Goal: Navigation & Orientation: Find specific page/section

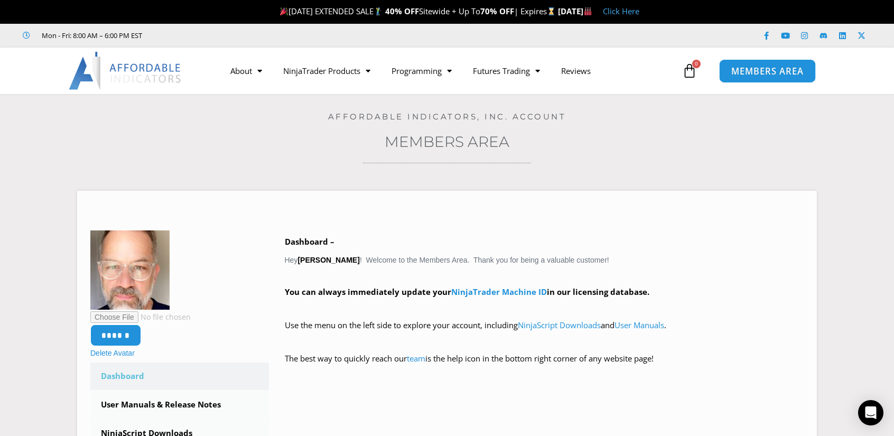
click at [741, 74] on span "MEMBERS AREA" at bounding box center [767, 71] width 72 height 9
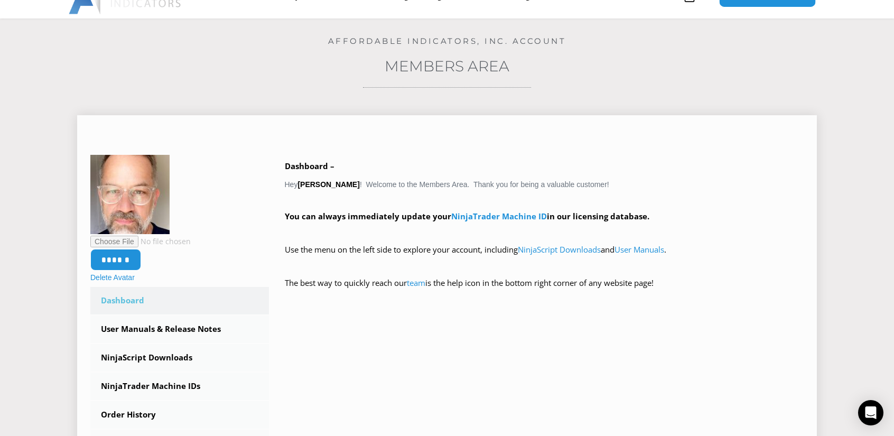
scroll to position [106, 0]
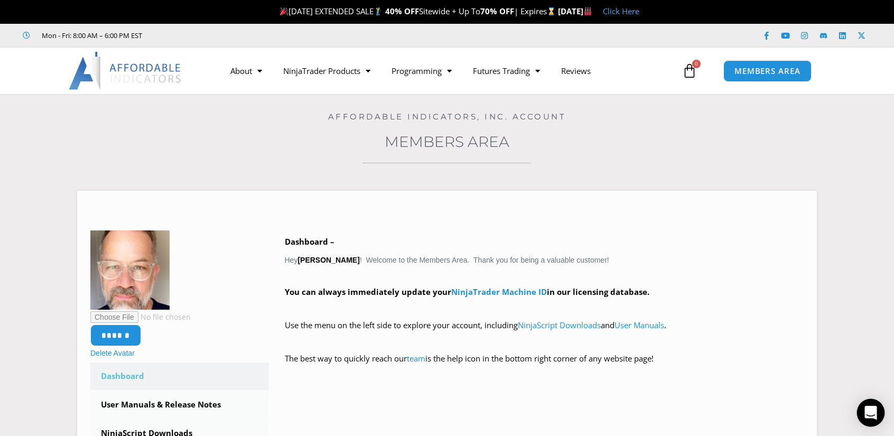
click at [867, 411] on icon "Open Intercom Messenger" at bounding box center [870, 413] width 12 height 14
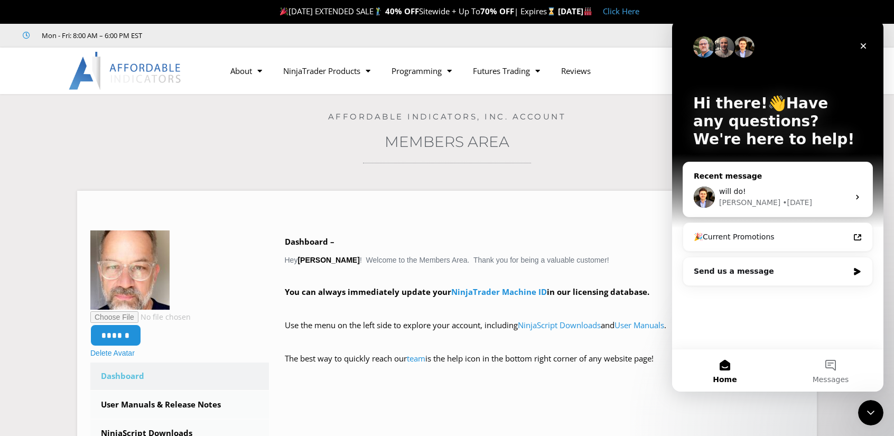
click at [782, 198] on div "• [DATE]" at bounding box center [797, 202] width 30 height 11
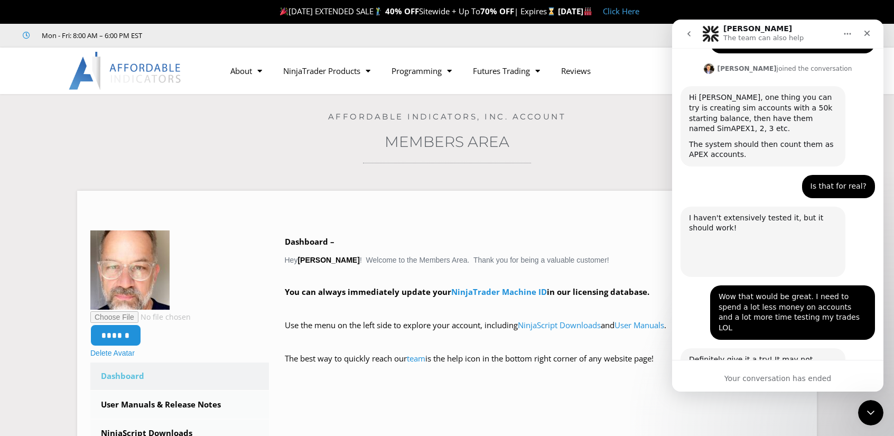
scroll to position [948, 0]
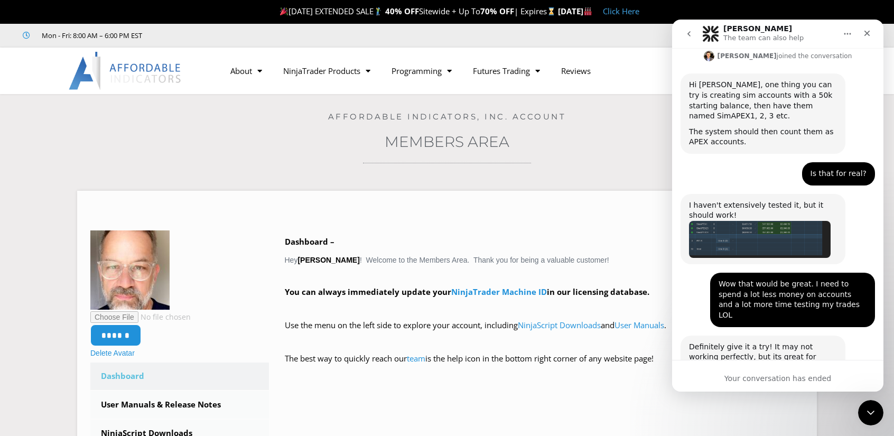
click at [742, 221] on img "David says…" at bounding box center [760, 239] width 142 height 37
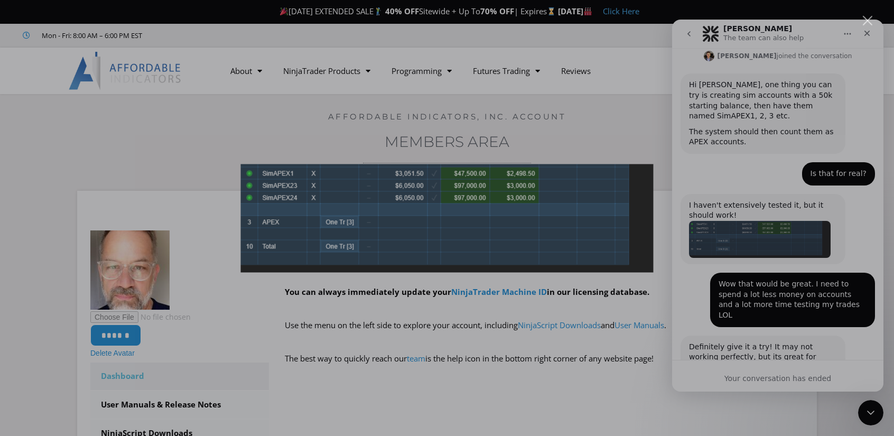
scroll to position [0, 0]
